Goal: Task Accomplishment & Management: Use online tool/utility

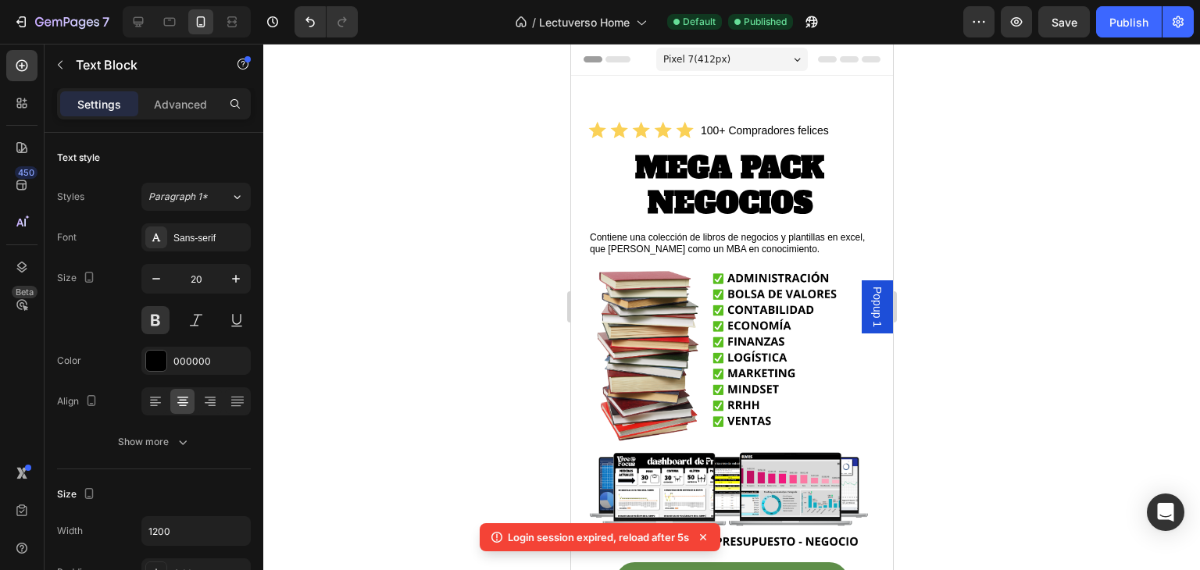
scroll to position [469, 0]
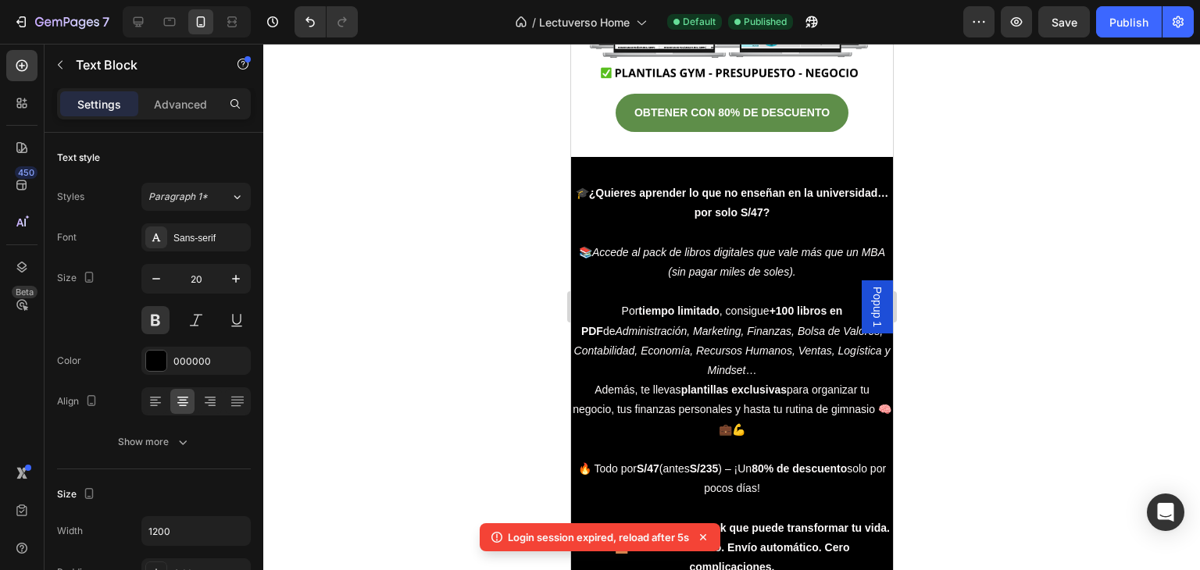
click at [963, 148] on div at bounding box center [731, 307] width 936 height 526
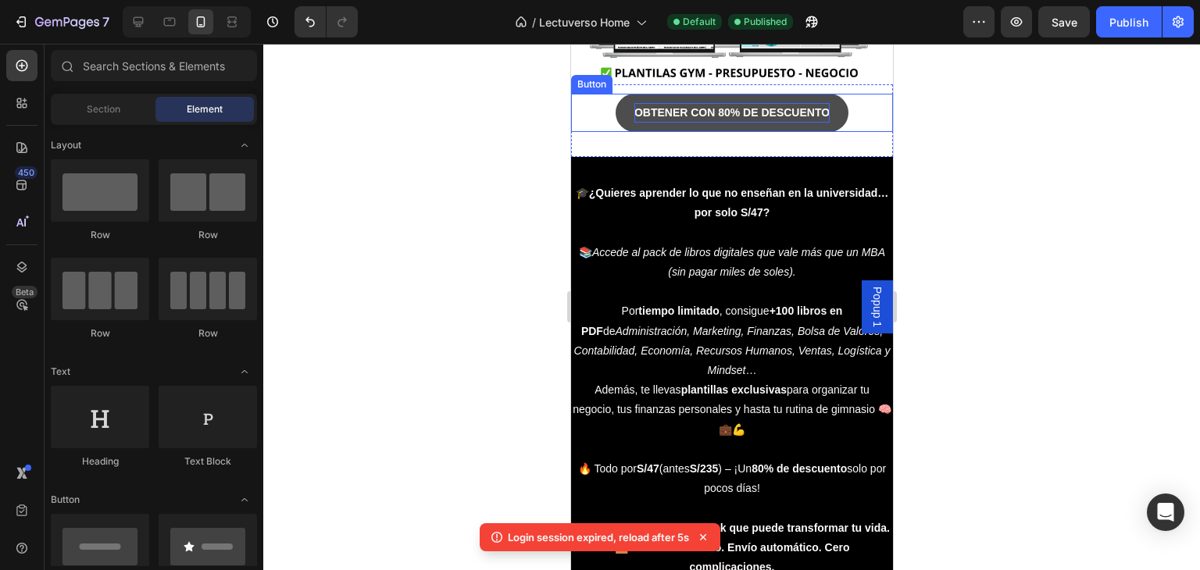
click at [711, 107] on strong "OBTENER CON 80% DE DESCUENTO" at bounding box center [730, 112] width 195 height 12
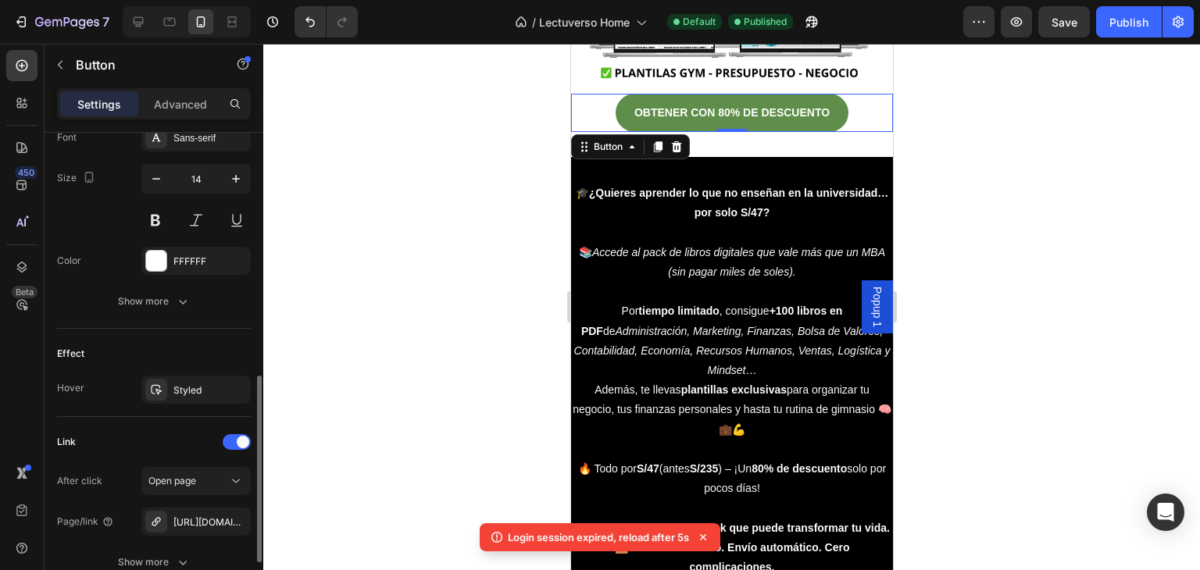
scroll to position [703, 0]
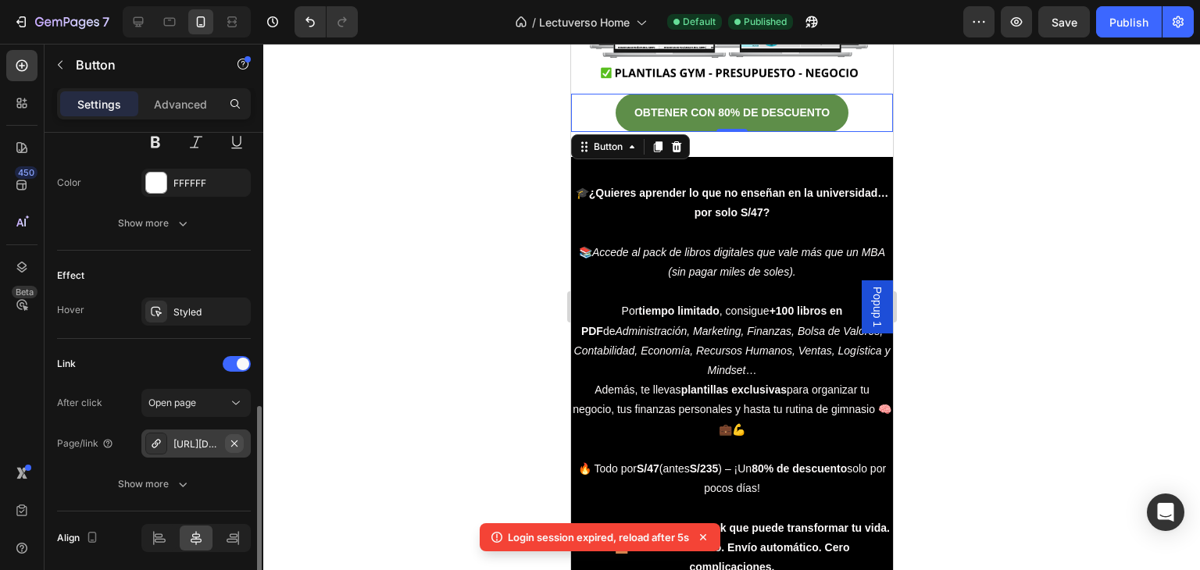
click at [235, 441] on icon "button" at bounding box center [234, 443] width 6 height 6
click at [205, 438] on div "Add..." at bounding box center [209, 444] width 73 height 14
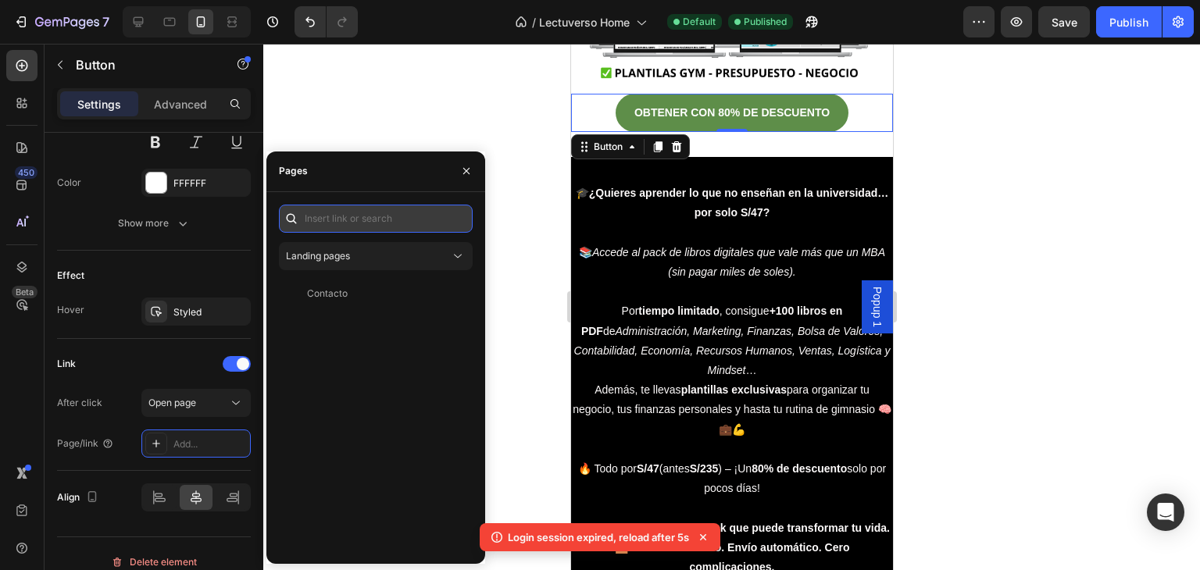
click at [362, 221] on input "text" at bounding box center [376, 219] width 194 height 28
paste input "[URL][DOMAIN_NAME]"
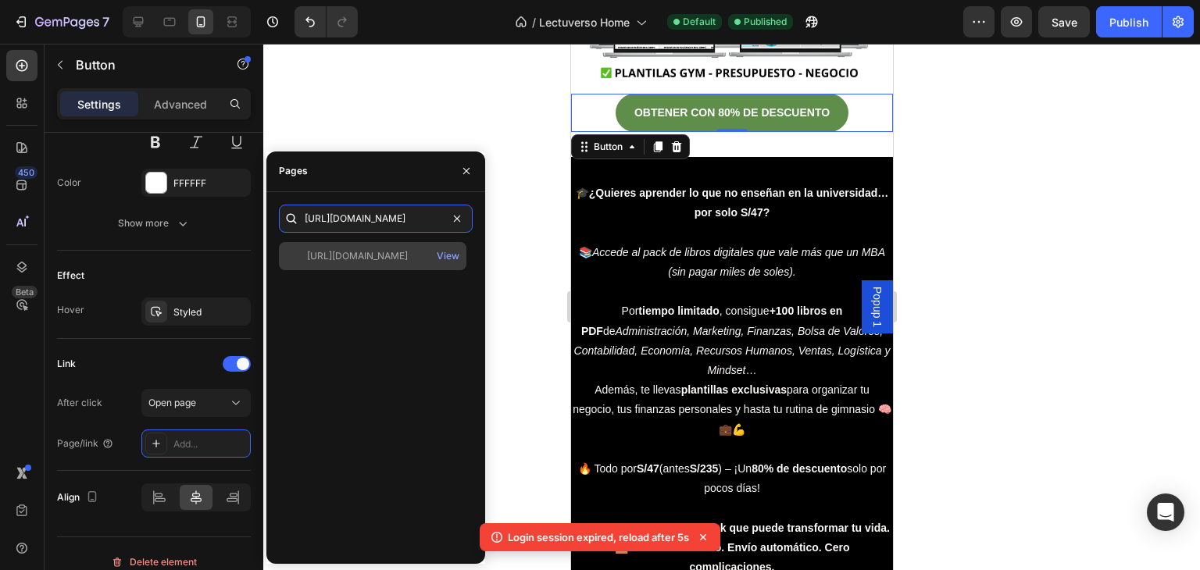
type input "[URL][DOMAIN_NAME]"
click at [408, 256] on div "[URL][DOMAIN_NAME]" at bounding box center [357, 256] width 101 height 14
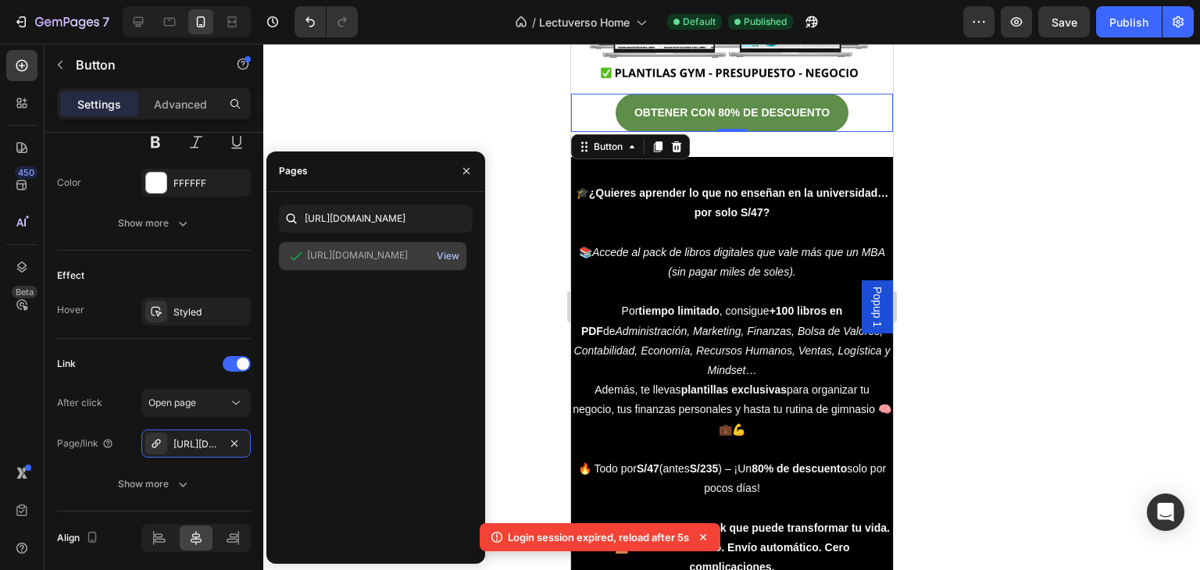
click at [450, 254] on div "View" at bounding box center [448, 256] width 23 height 14
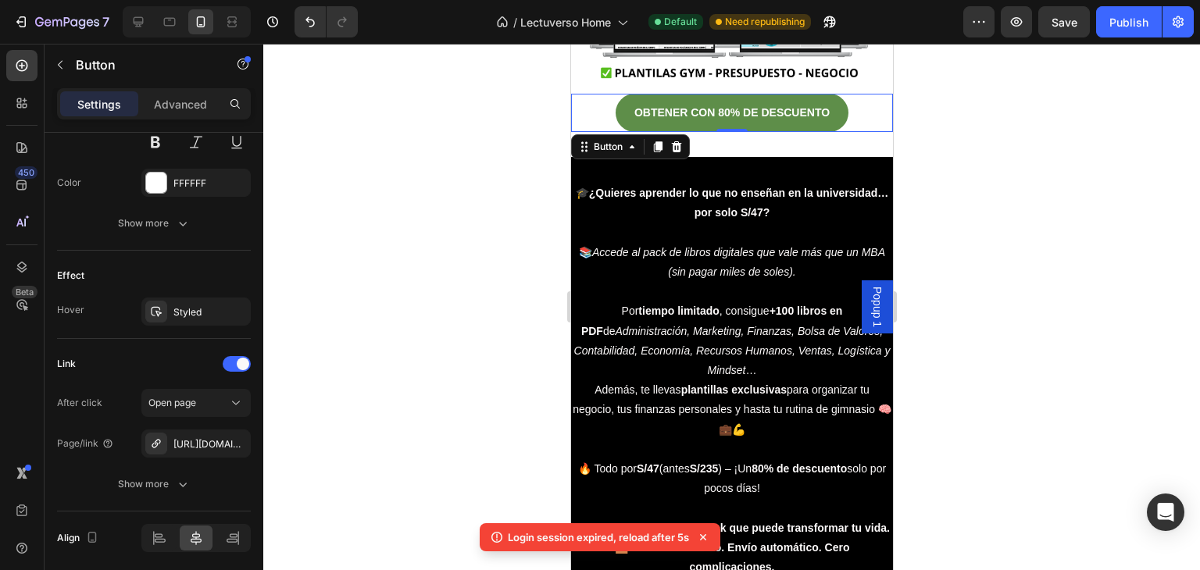
click at [949, 226] on div at bounding box center [731, 307] width 936 height 526
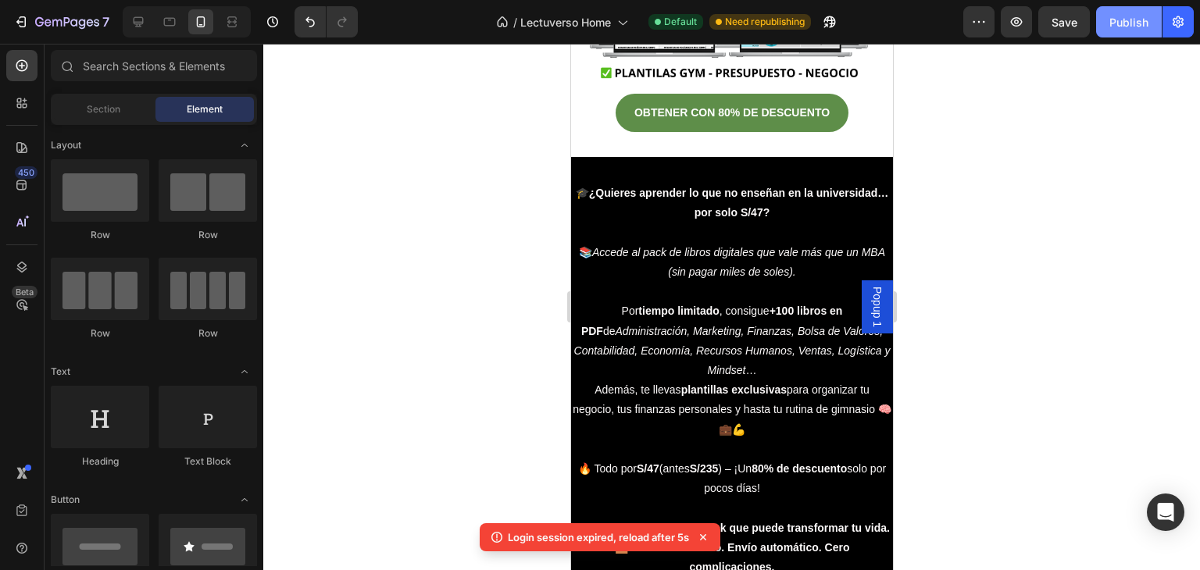
click at [1136, 11] on button "Publish" at bounding box center [1129, 21] width 66 height 31
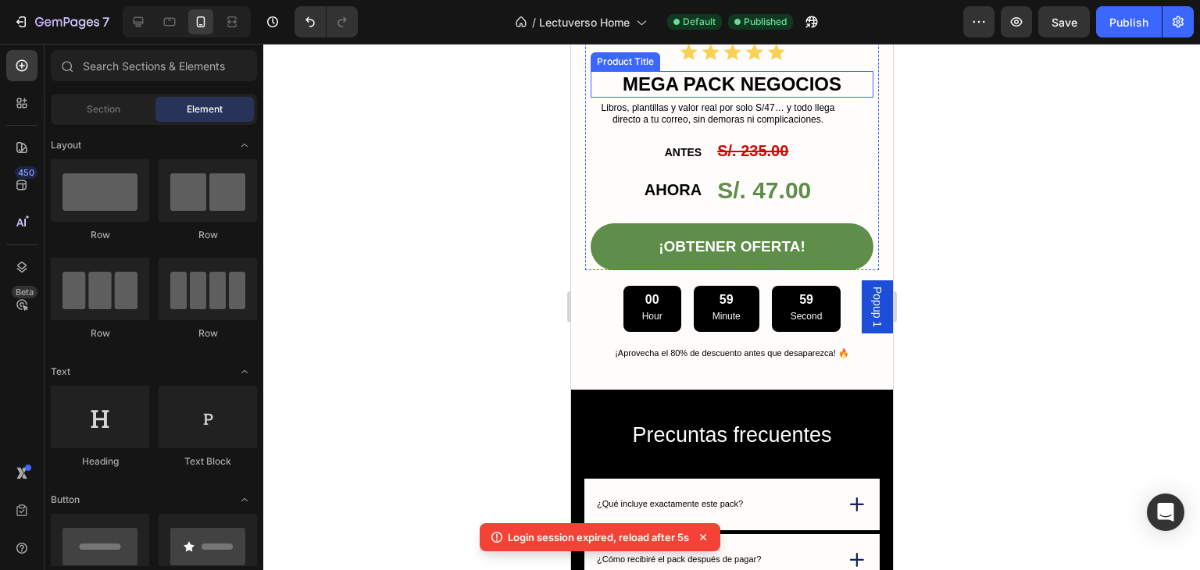
scroll to position [1874, 0]
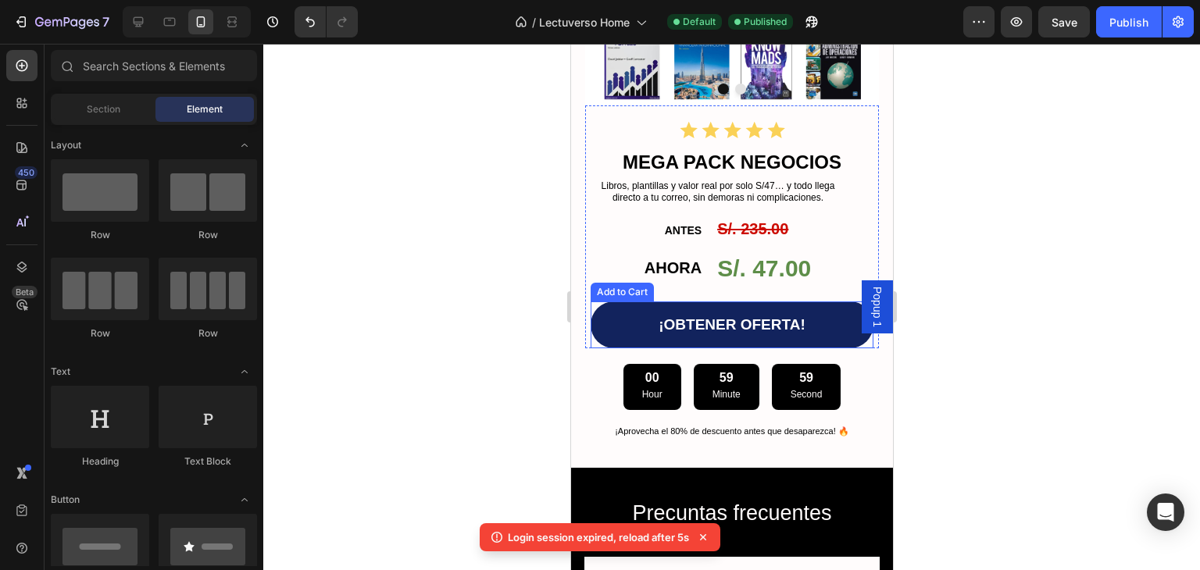
click at [822, 301] on button "¡OBTENER OFERTA!" at bounding box center [731, 324] width 283 height 47
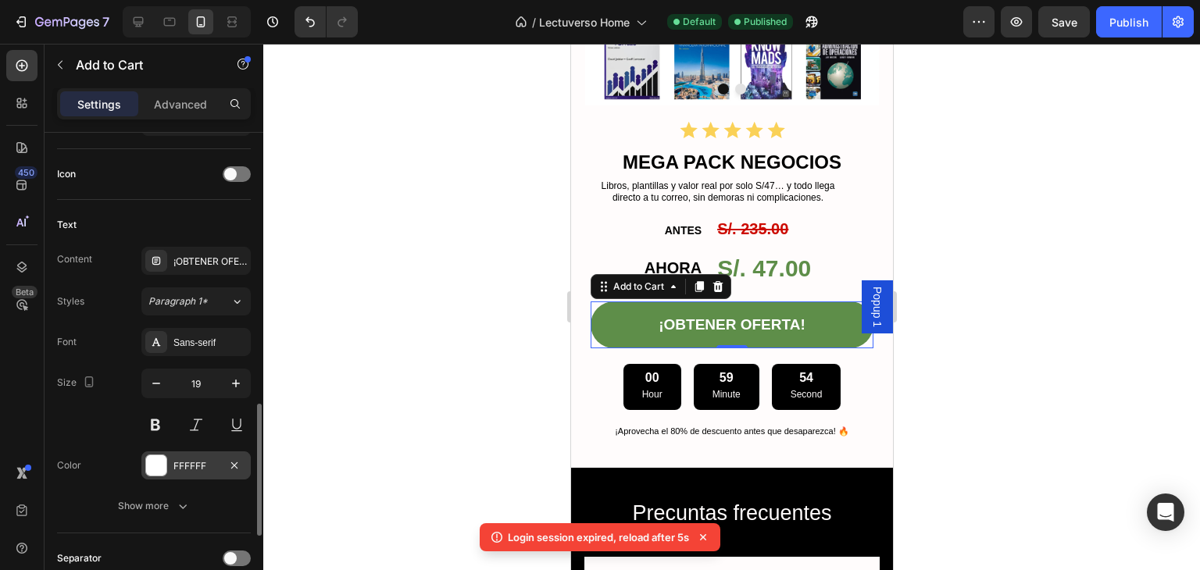
scroll to position [703, 0]
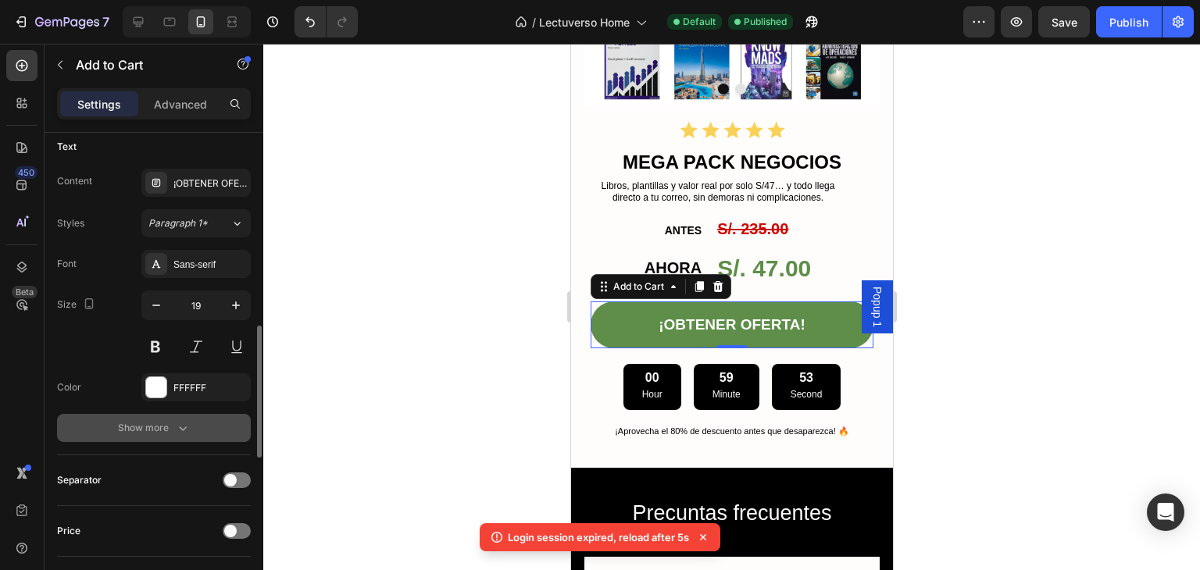
click at [166, 436] on button "Show more" at bounding box center [154, 428] width 194 height 28
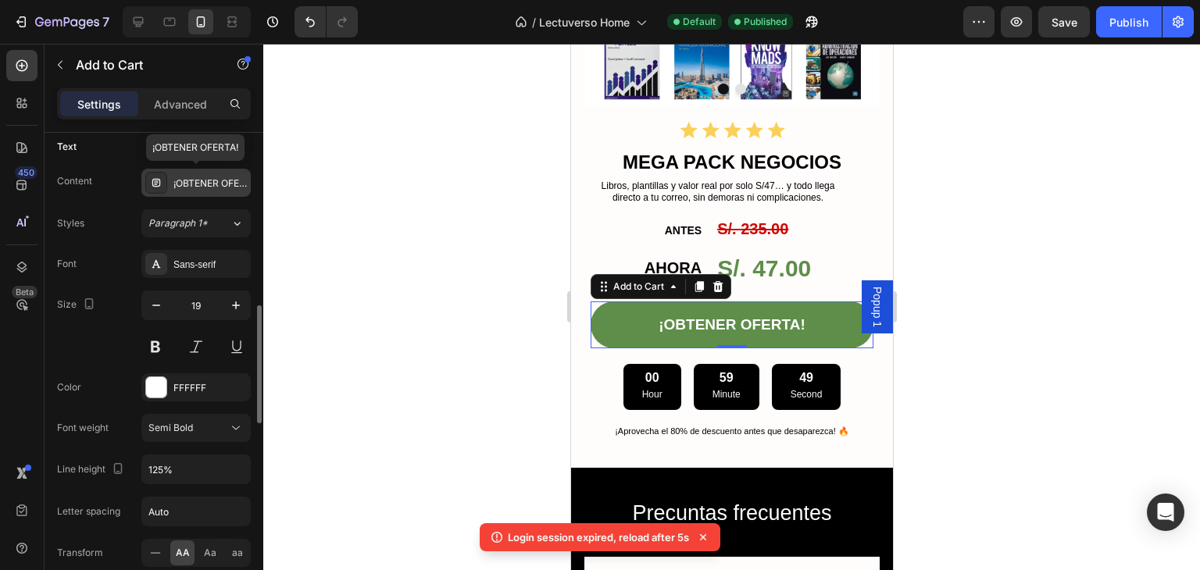
click at [209, 187] on div "¡OBTENER OFERTA!" at bounding box center [209, 184] width 73 height 14
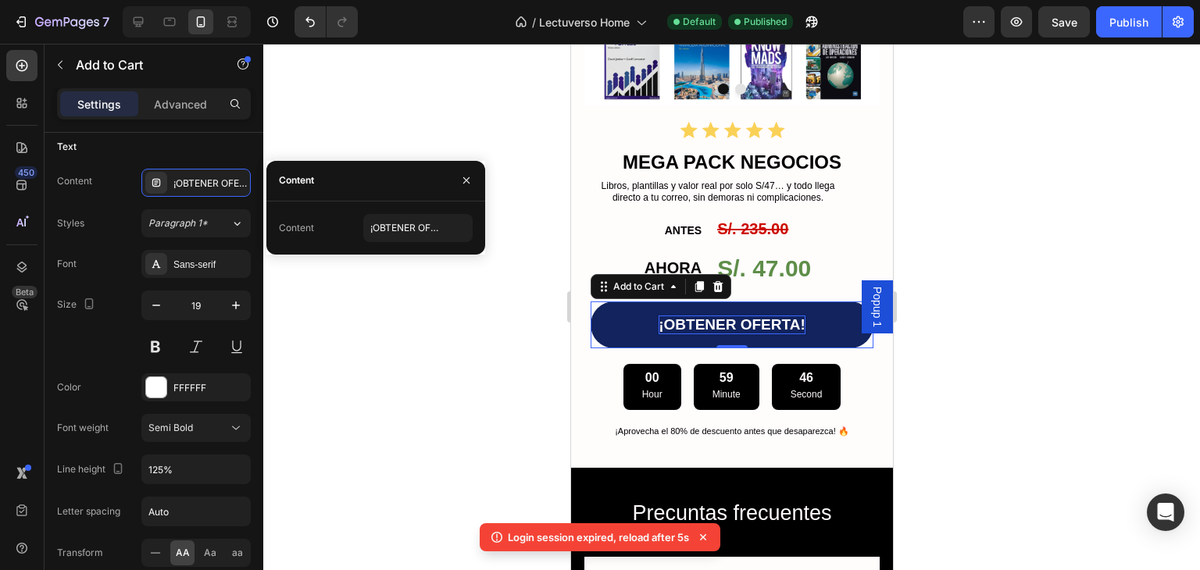
click at [665, 316] on div "¡OBTENER OFERTA!" at bounding box center [731, 325] width 147 height 19
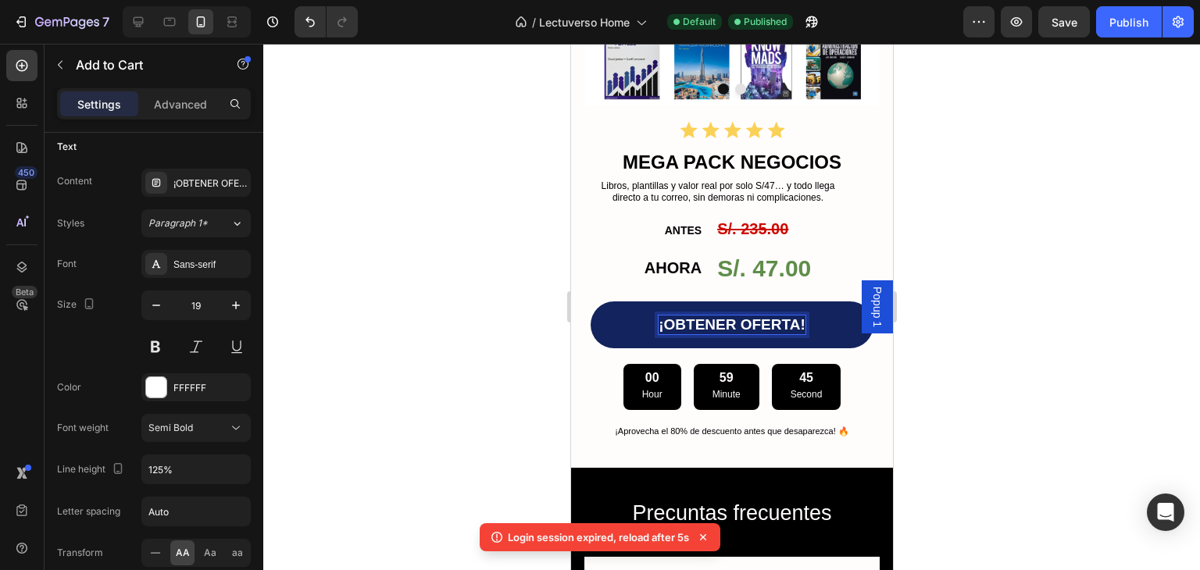
click at [621, 313] on button "¡OBTENER OFERTA!" at bounding box center [731, 324] width 283 height 47
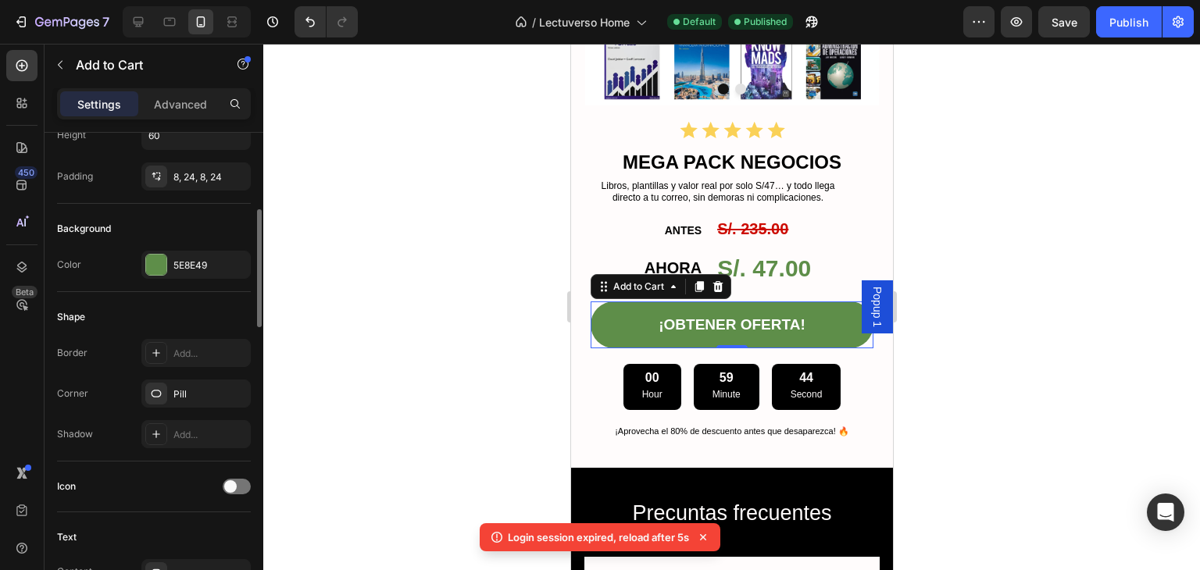
scroll to position [0, 0]
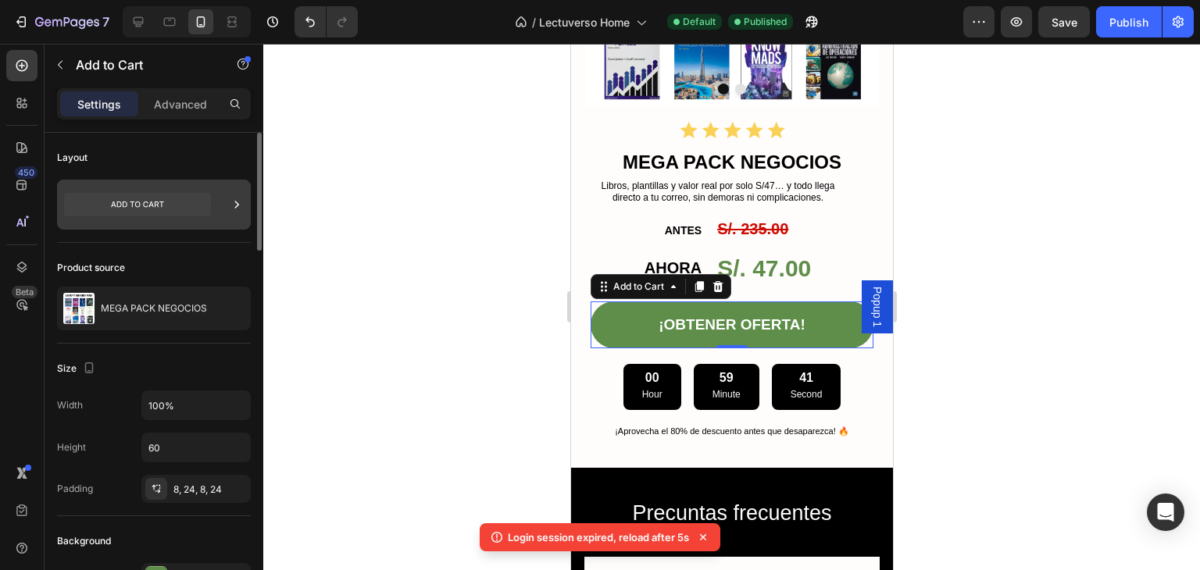
click at [229, 207] on icon at bounding box center [237, 205] width 16 height 16
click at [208, 258] on div "Product source" at bounding box center [154, 267] width 194 height 25
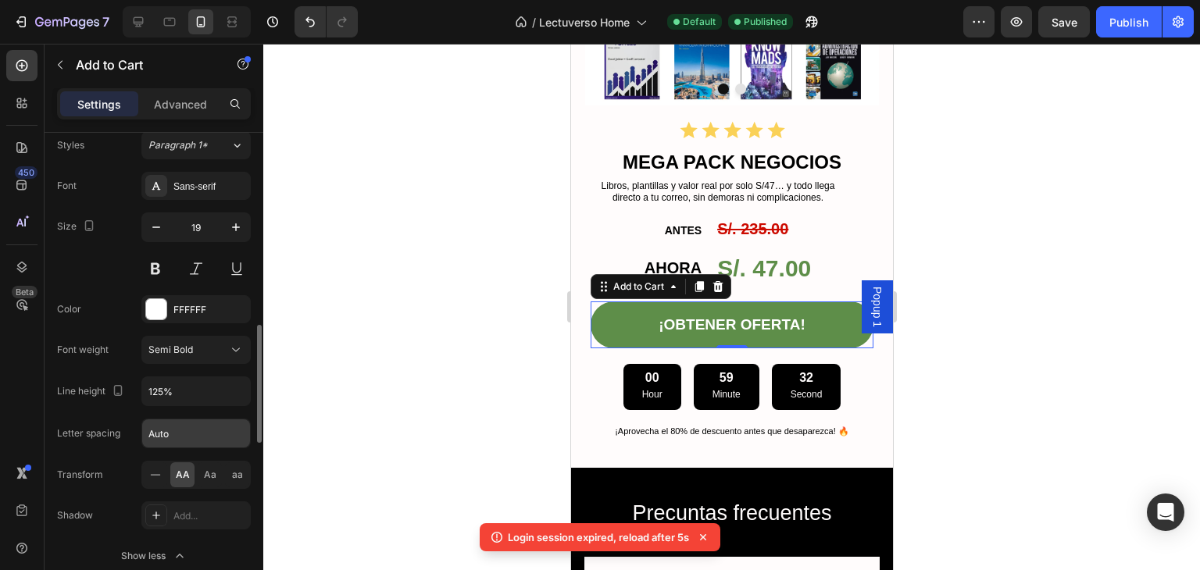
scroll to position [937, 0]
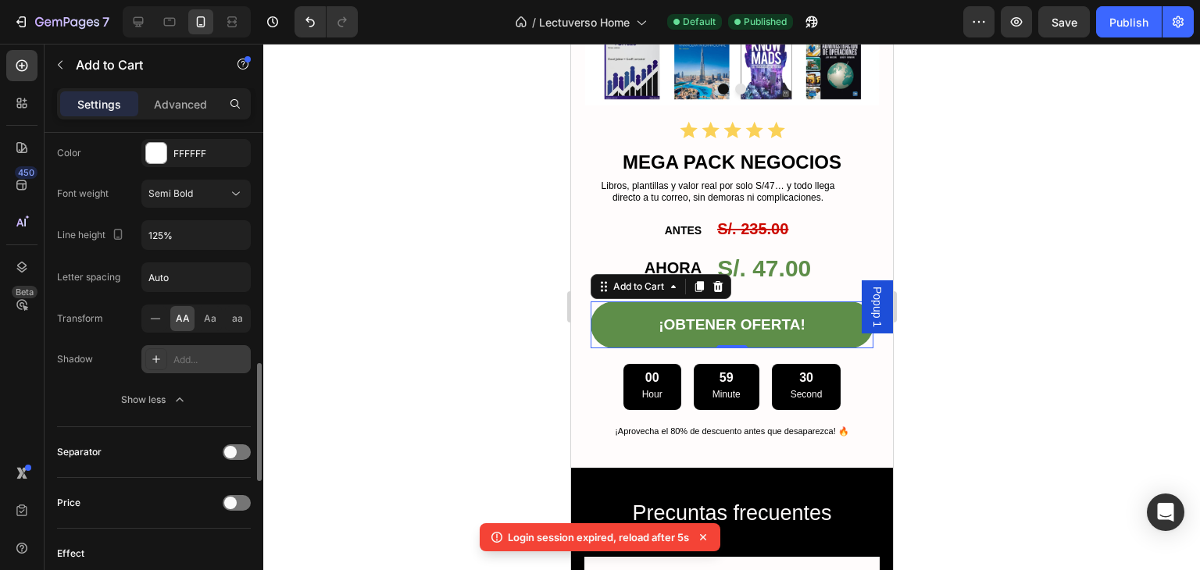
click at [162, 358] on div at bounding box center [156, 359] width 22 height 22
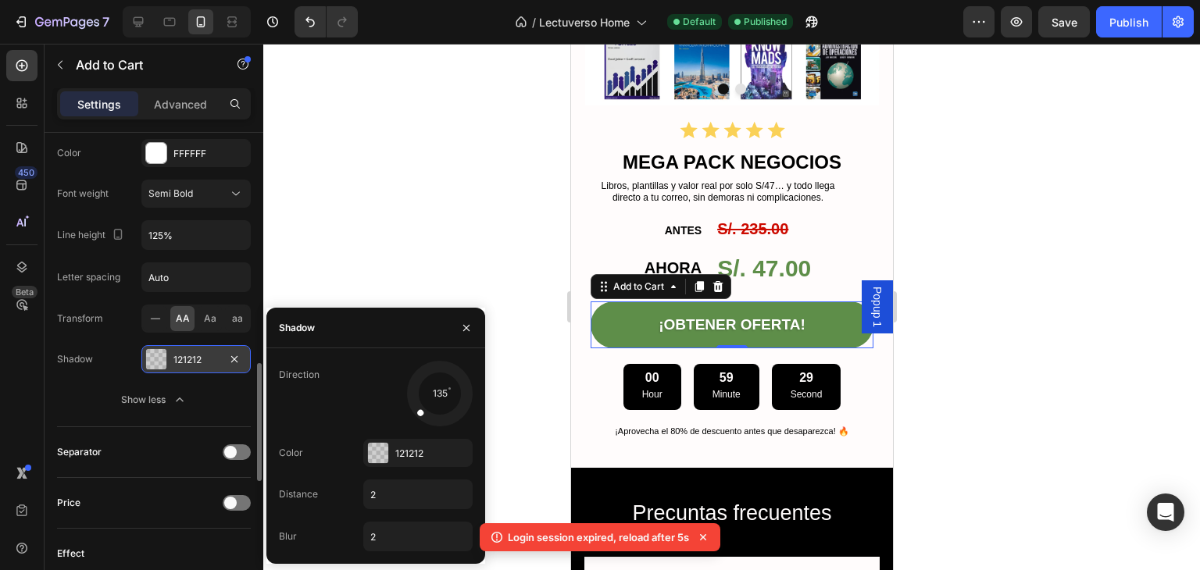
click at [162, 358] on div at bounding box center [156, 359] width 20 height 20
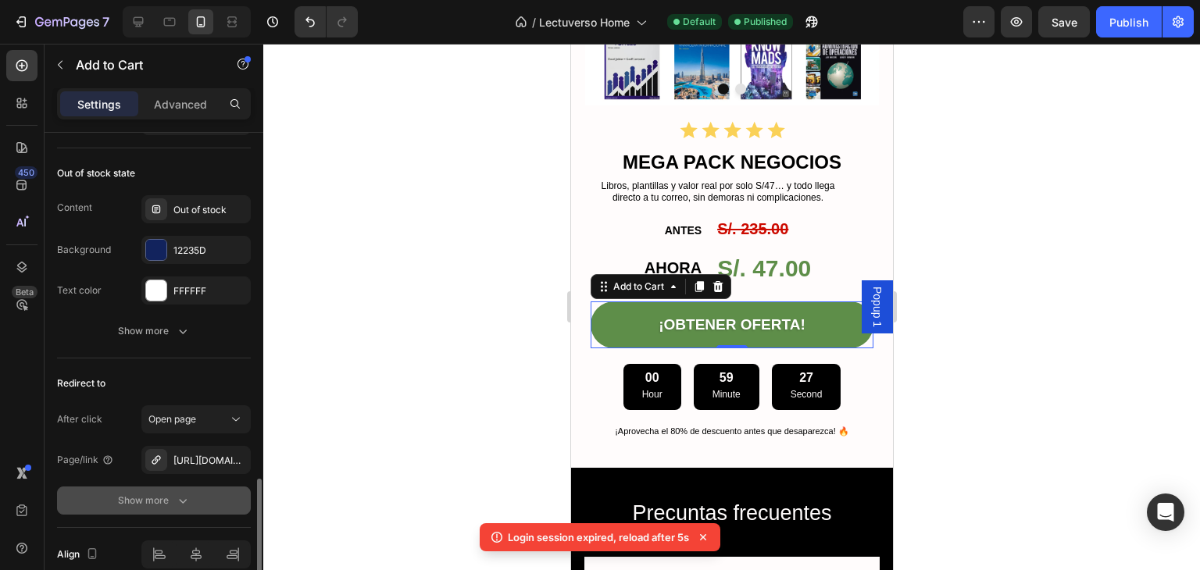
scroll to position [1475, 0]
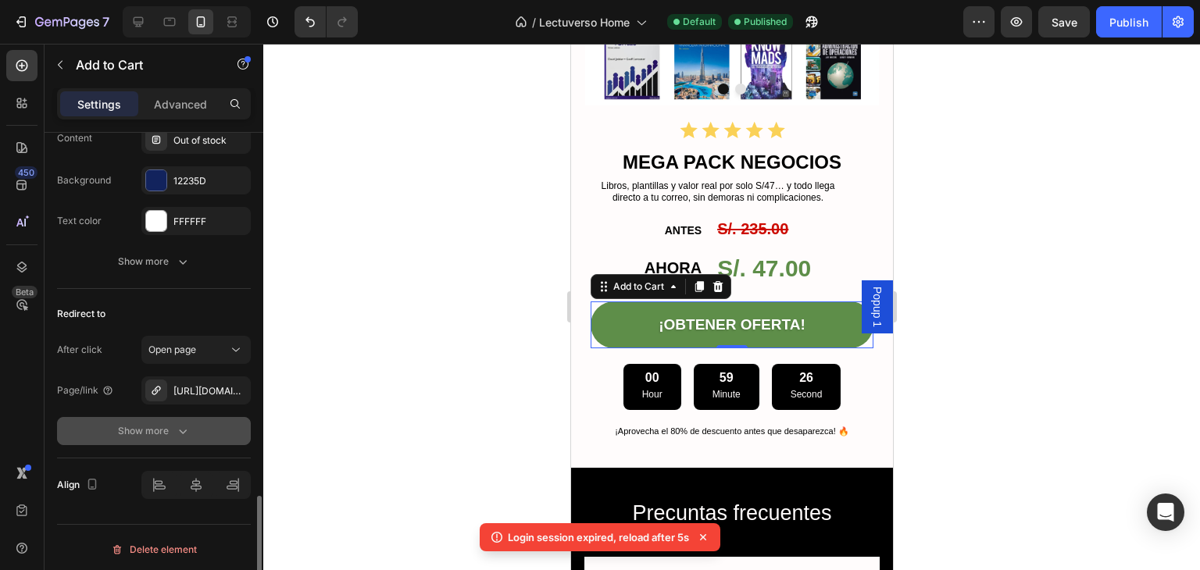
click at [178, 426] on icon "button" at bounding box center [183, 431] width 16 height 16
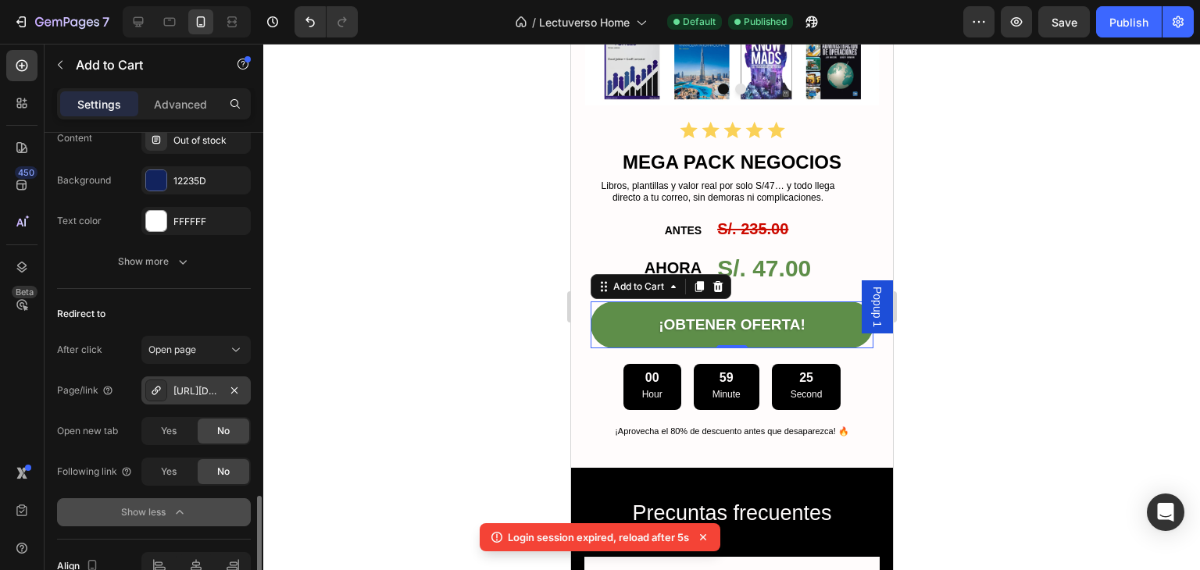
click at [168, 382] on div "[URL][DOMAIN_NAME]" at bounding box center [195, 390] width 109 height 28
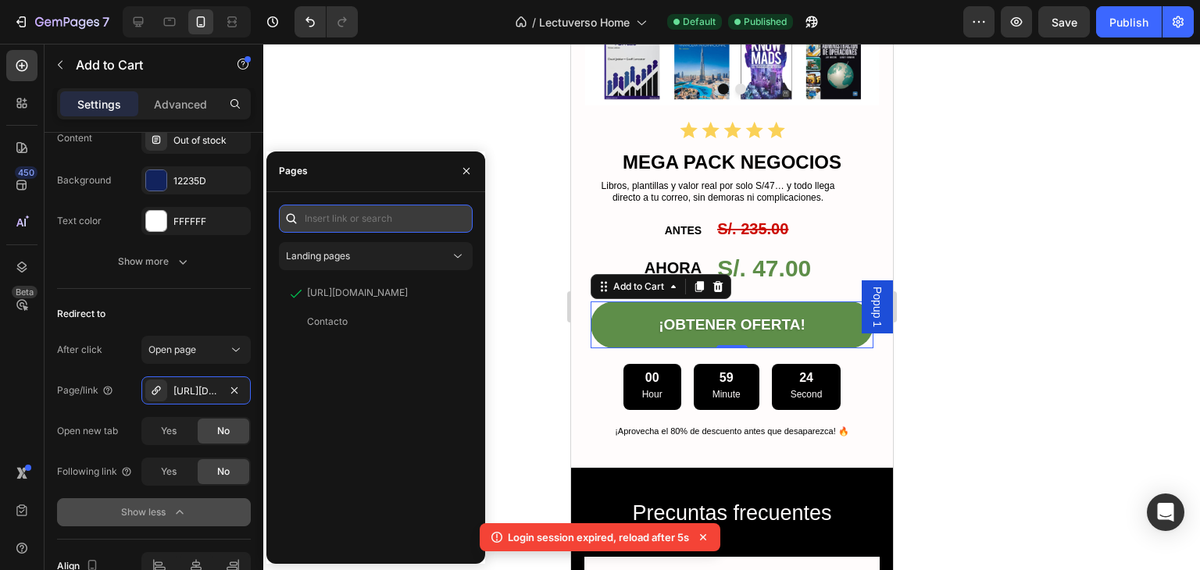
click at [366, 221] on input "text" at bounding box center [376, 219] width 194 height 28
paste input "[URL][DOMAIN_NAME]"
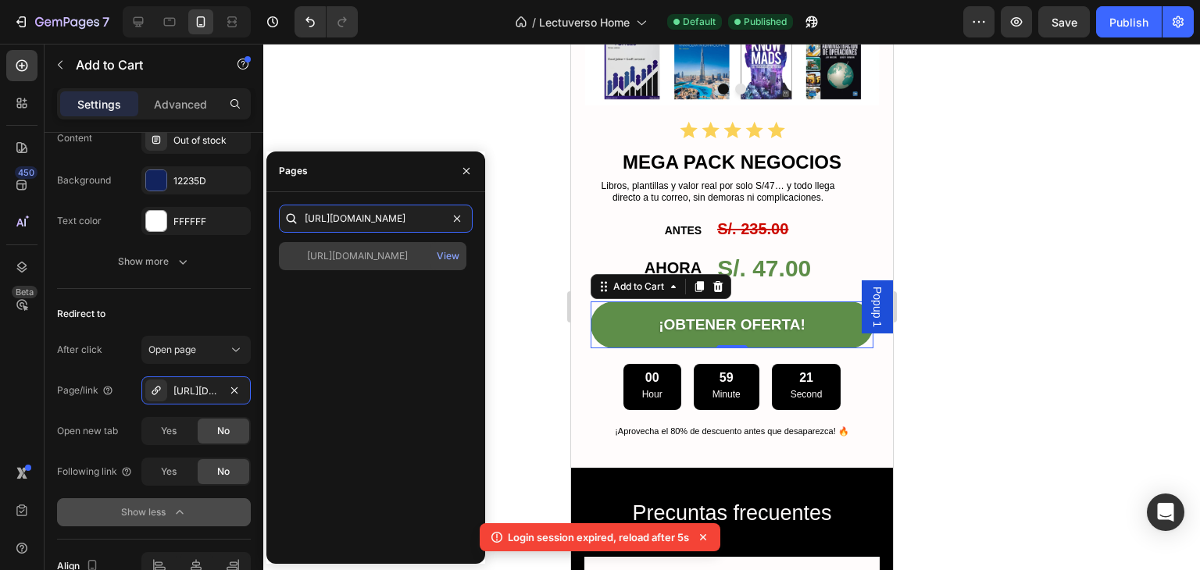
type input "[URL][DOMAIN_NAME]"
click at [373, 254] on div "[URL][DOMAIN_NAME]" at bounding box center [357, 256] width 101 height 14
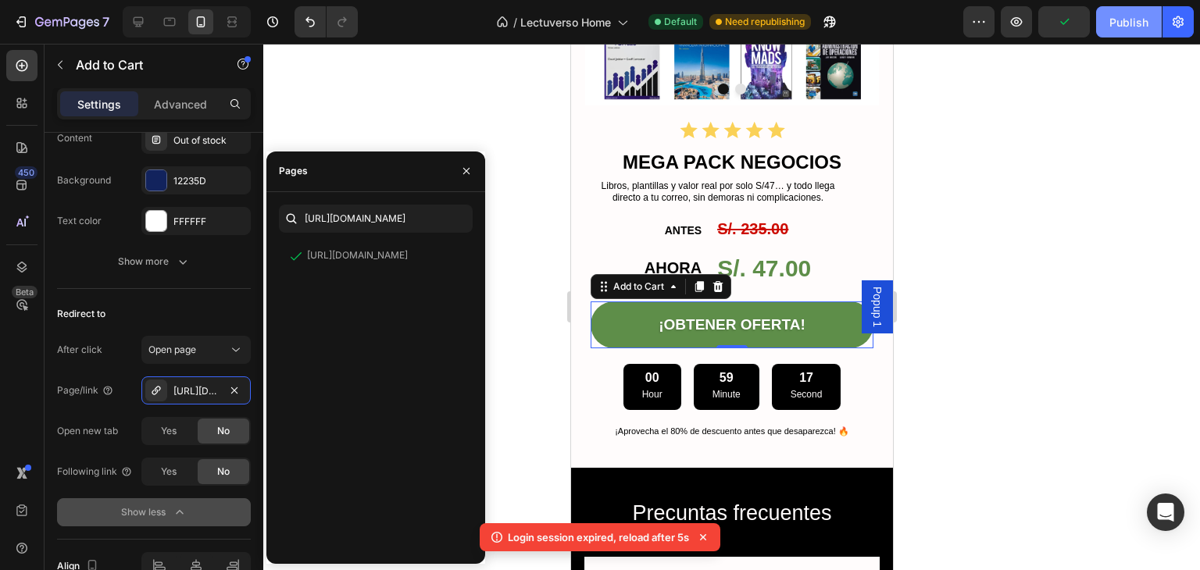
click at [1129, 23] on div "Publish" at bounding box center [1128, 22] width 39 height 16
